Goal: Find specific fact: Find specific fact

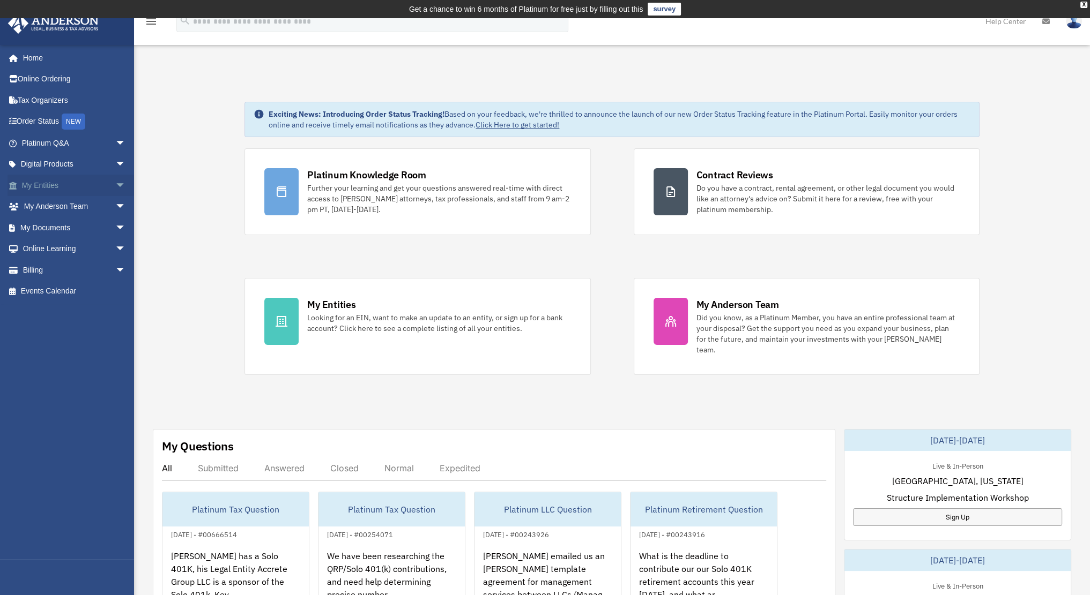
click at [62, 188] on link "My Entities arrow_drop_down" at bounding box center [75, 185] width 135 height 21
click at [115, 185] on span "arrow_drop_down" at bounding box center [125, 186] width 21 height 22
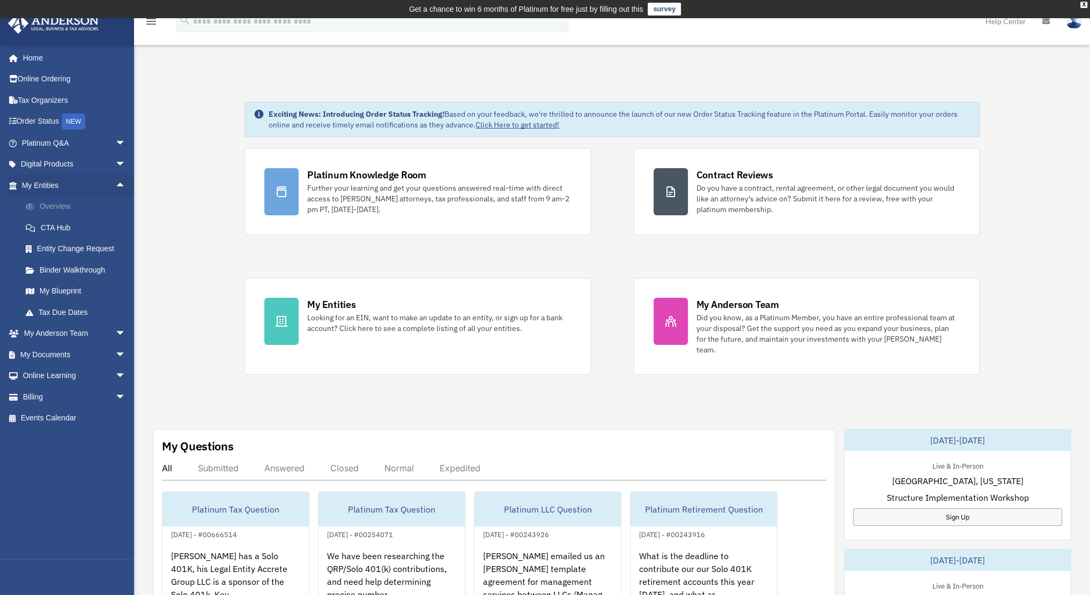
click at [64, 207] on link "Overview" at bounding box center [78, 206] width 127 height 21
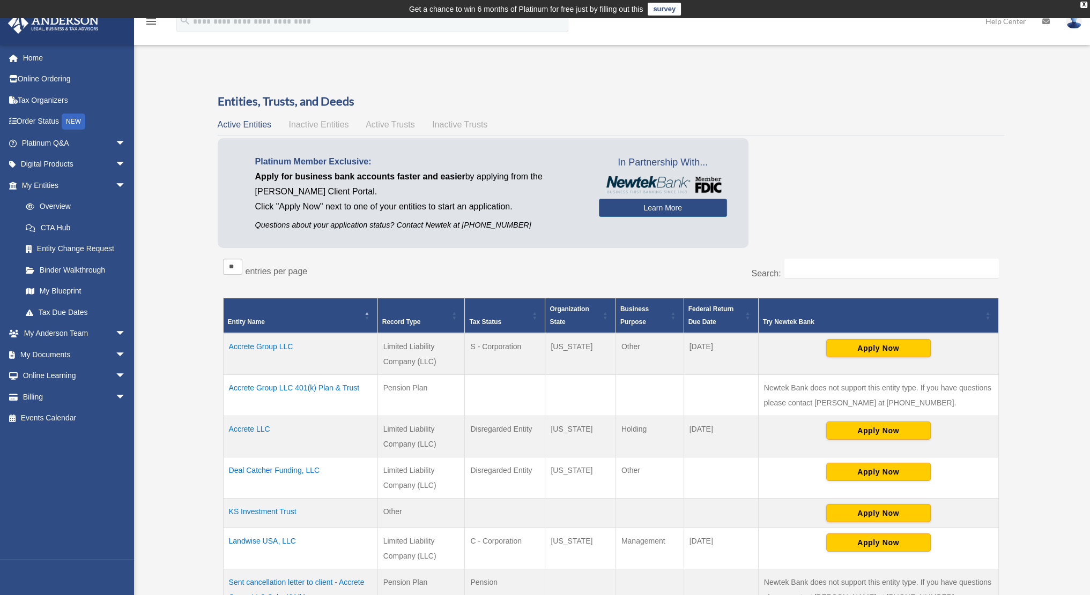
click at [264, 345] on td "Accrete Group LLC" at bounding box center [300, 354] width 154 height 42
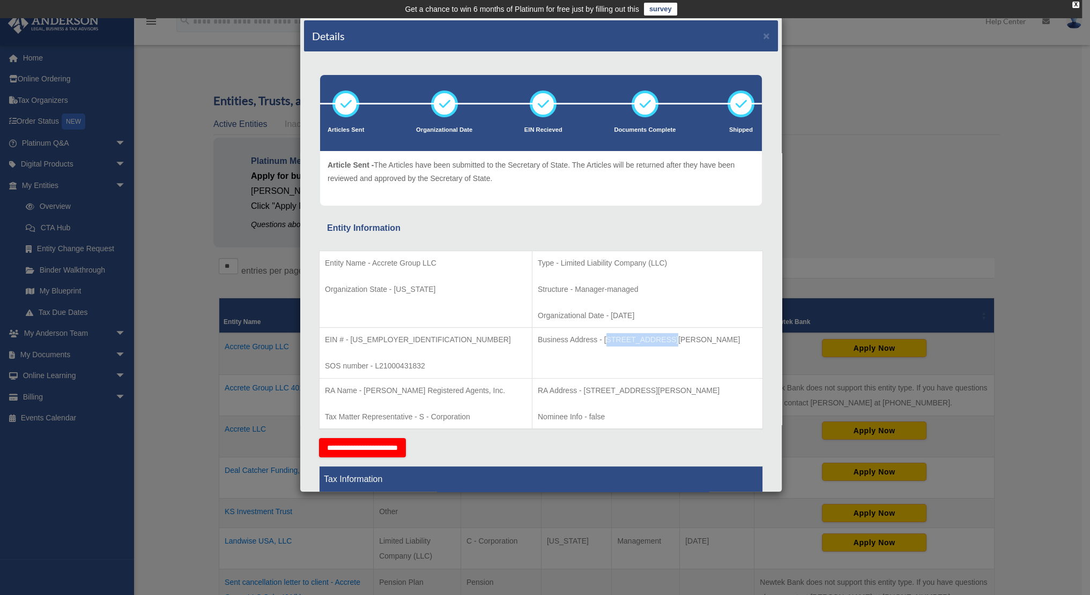
drag, startPoint x: 566, startPoint y: 338, endPoint x: 622, endPoint y: 336, distance: 56.3
click at [622, 336] on p "Business Address - [STREET_ADDRESS][PERSON_NAME]" at bounding box center [647, 339] width 219 height 13
drag, startPoint x: 604, startPoint y: 339, endPoint x: 565, endPoint y: 340, distance: 38.6
click at [604, 340] on p "Business Address - [STREET_ADDRESS][PERSON_NAME]" at bounding box center [647, 339] width 219 height 13
click at [565, 339] on p "Business Address - [STREET_ADDRESS][PERSON_NAME]" at bounding box center [647, 339] width 219 height 13
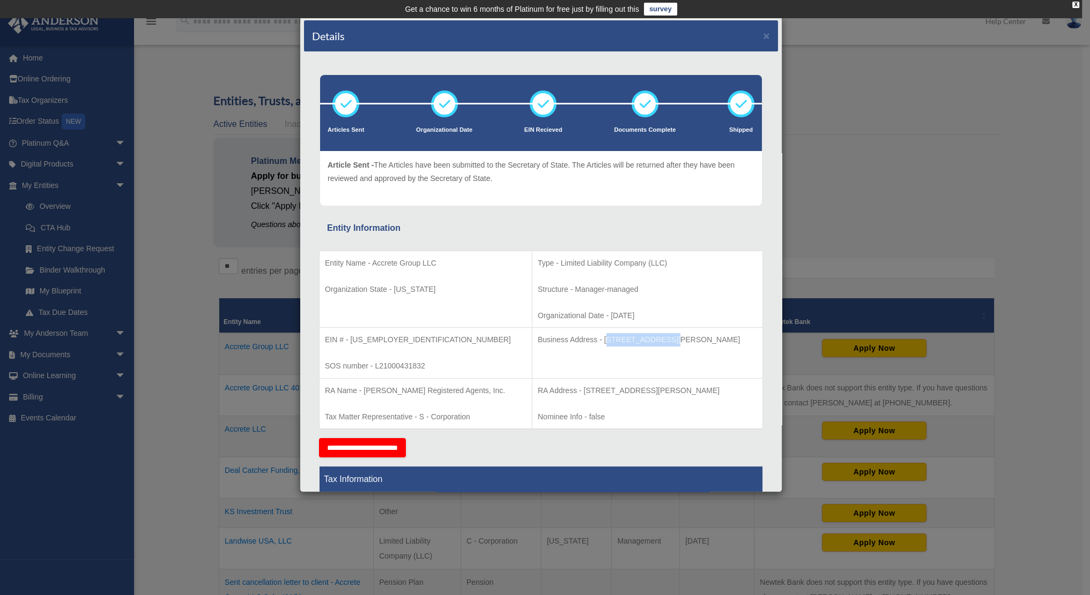
drag, startPoint x: 566, startPoint y: 338, endPoint x: 627, endPoint y: 337, distance: 60.6
click at [627, 337] on p "Business Address - [STREET_ADDRESS][PERSON_NAME]" at bounding box center [647, 339] width 219 height 13
click at [578, 338] on p "Business Address - [STREET_ADDRESS][PERSON_NAME]" at bounding box center [647, 339] width 219 height 13
drag, startPoint x: 565, startPoint y: 338, endPoint x: 739, endPoint y: 340, distance: 173.7
click at [739, 340] on p "Business Address - [STREET_ADDRESS][PERSON_NAME]" at bounding box center [647, 339] width 219 height 13
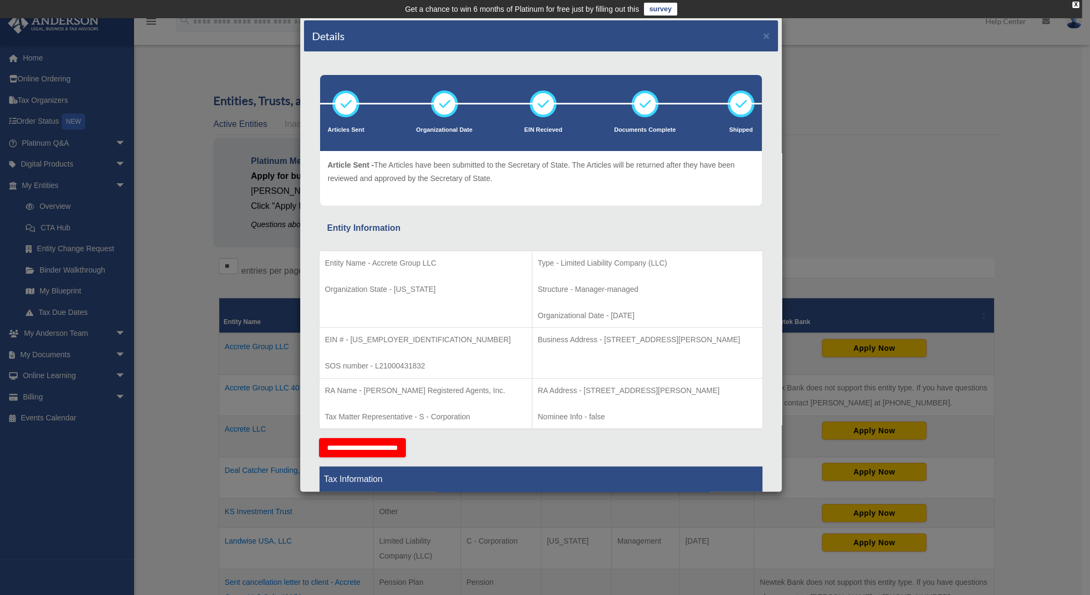
copy p "[STREET_ADDRESS][PERSON_NAME]"
click at [763, 35] on button "×" at bounding box center [766, 35] width 7 height 11
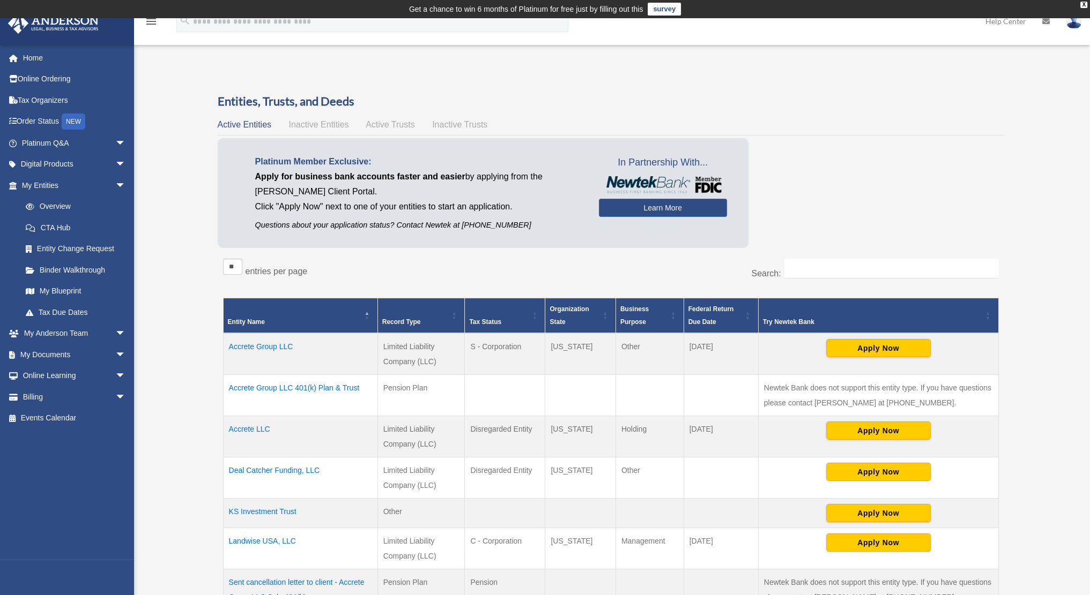
click at [278, 541] on td "Landwise USA, LLC" at bounding box center [300, 548] width 154 height 41
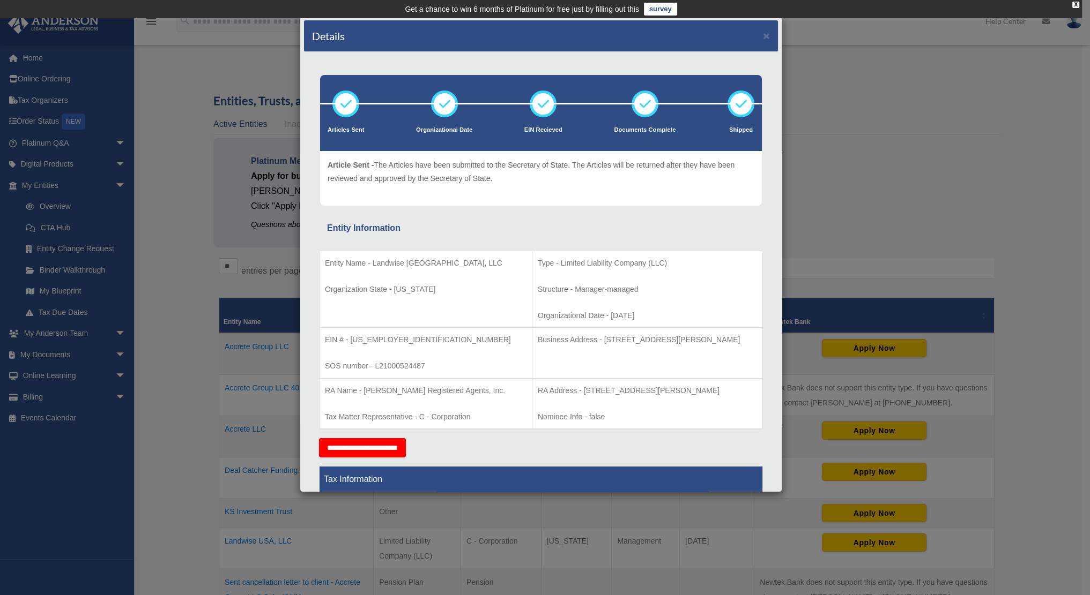
drag, startPoint x: 564, startPoint y: 338, endPoint x: 733, endPoint y: 338, distance: 168.3
click at [733, 338] on p "Business Address - [STREET_ADDRESS][PERSON_NAME]" at bounding box center [647, 339] width 219 height 13
copy p "[STREET_ADDRESS][PERSON_NAME]"
